Goal: Find specific page/section: Find specific page/section

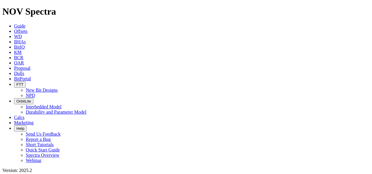
scroll to position [146, 0]
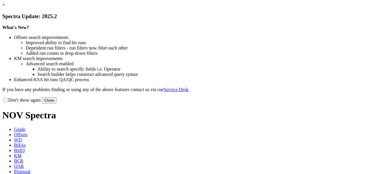
click at [56, 103] on button "Close" at bounding box center [49, 100] width 15 height 6
